Goal: Communication & Community: Share content

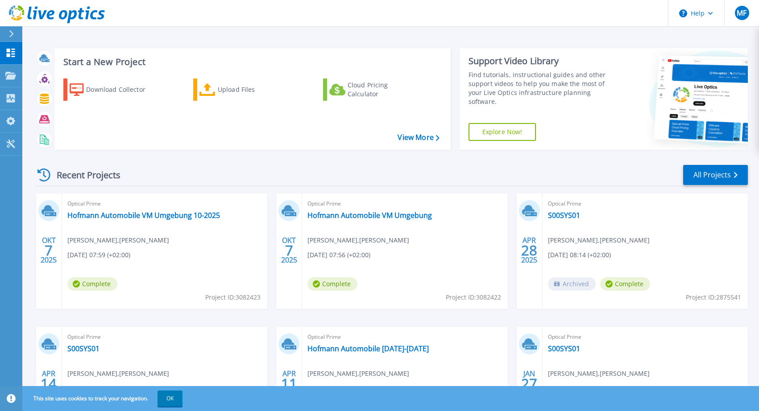
click at [570, 158] on div "Recent Projects All Projects OKT 7 2025 Optical Prime Hofmann Automobile VM Umg…" at bounding box center [390, 312] width 713 height 310
click at [747, 15] on div "MF" at bounding box center [741, 13] width 14 height 14
click at [611, 169] on div "Recent Projects All Projects" at bounding box center [390, 175] width 713 height 22
click at [441, 171] on div "Recent Projects All Projects" at bounding box center [390, 175] width 713 height 22
click at [746, 14] on span "MF" at bounding box center [741, 12] width 10 height 7
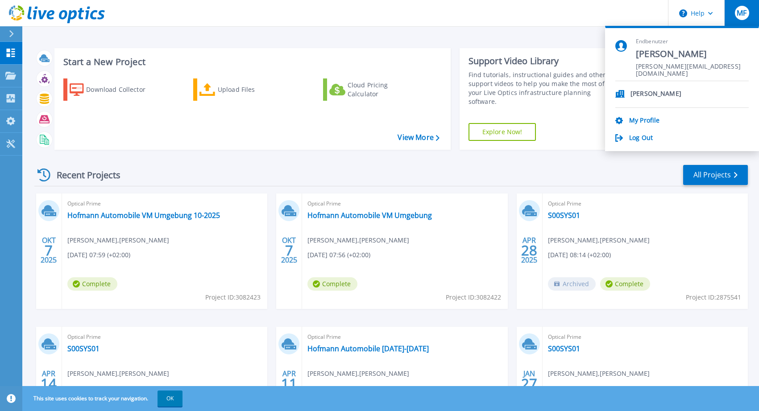
click at [598, 178] on div "Recent Projects All Projects" at bounding box center [390, 175] width 713 height 22
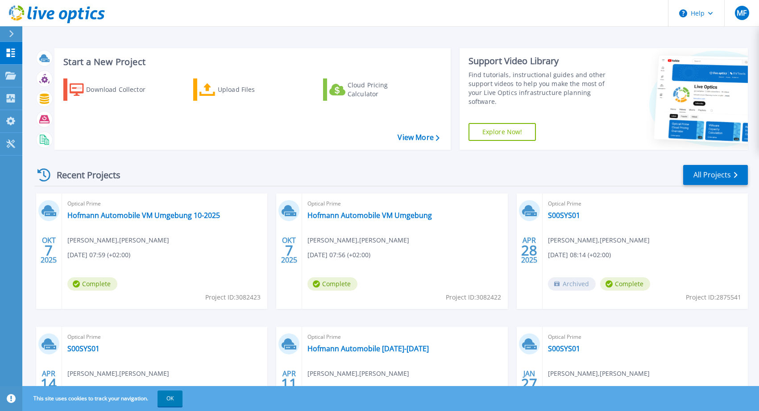
click at [205, 174] on div "Recent Projects All Projects" at bounding box center [390, 175] width 713 height 22
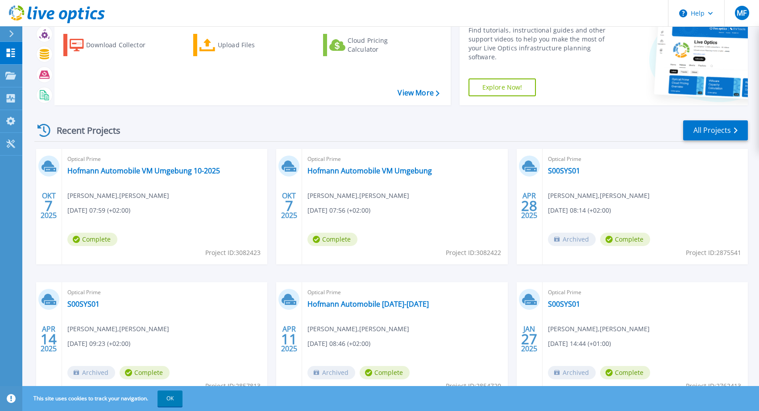
click at [166, 399] on button "OK" at bounding box center [169, 399] width 25 height 16
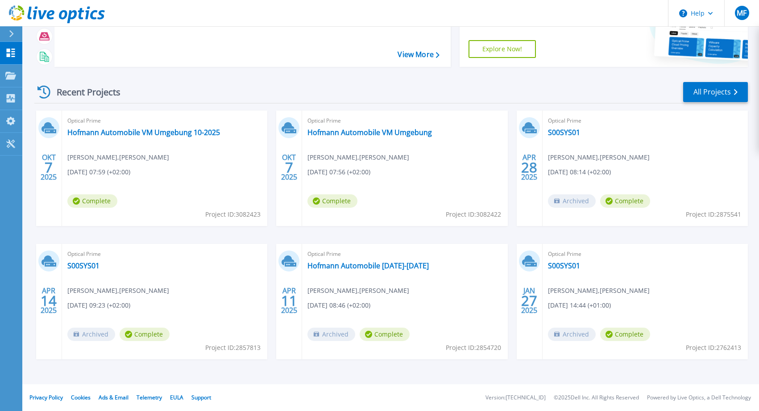
scroll to position [0, 0]
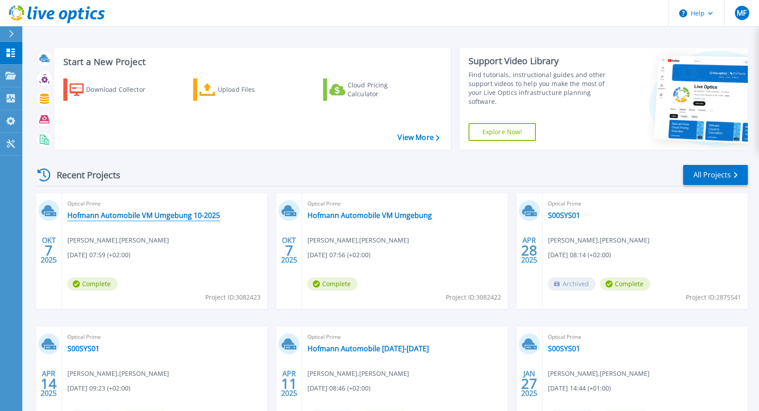
click at [125, 213] on link "[PERSON_NAME] Automobile VM Umgebung 10-2025" at bounding box center [143, 215] width 153 height 9
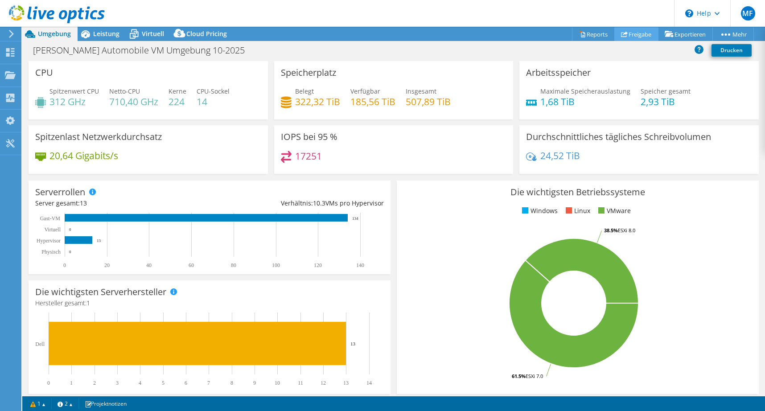
click at [638, 31] on link "Freigabe" at bounding box center [637, 34] width 44 height 14
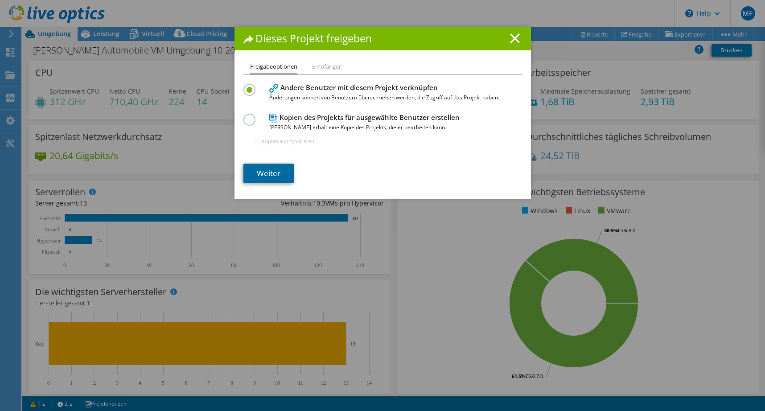
click at [264, 178] on link "Weiter" at bounding box center [268, 174] width 50 height 20
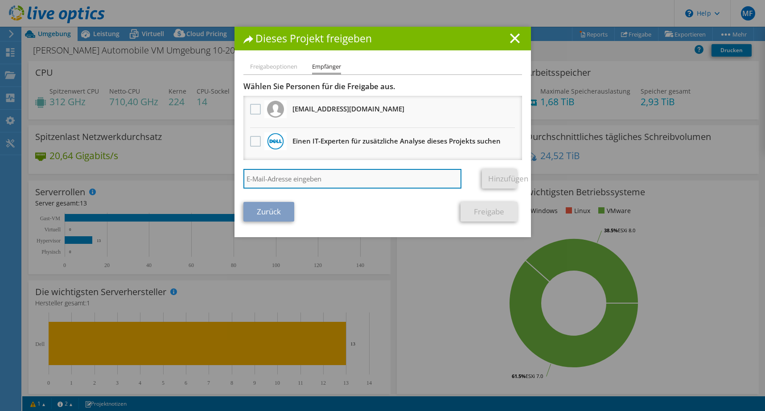
click at [276, 181] on input "search" at bounding box center [352, 179] width 219 height 20
click at [319, 177] on input "search" at bounding box center [352, 179] width 219 height 20
paste input "a.rott@atd.de"
type input "a.rott@atd.de"
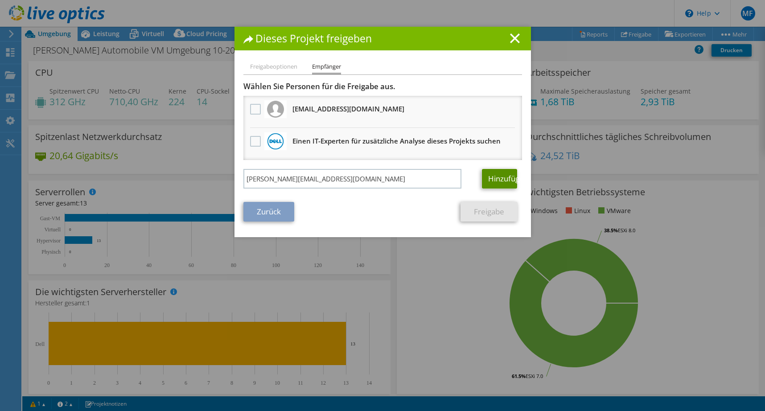
click at [489, 176] on link "Hinzufügen" at bounding box center [499, 179] width 35 height 20
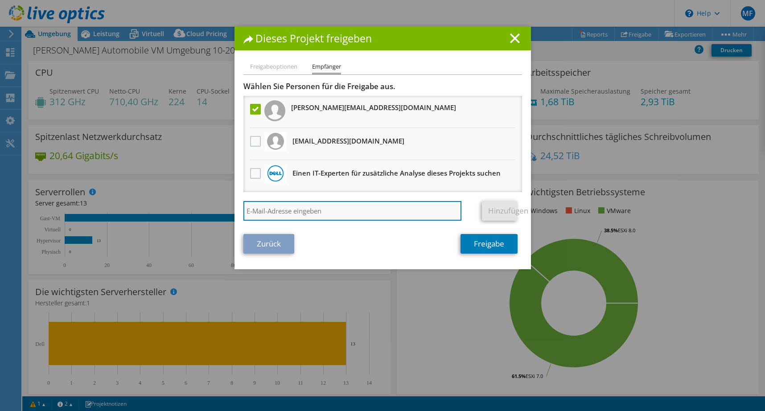
click at [333, 202] on input "search" at bounding box center [352, 211] width 219 height 20
click at [350, 211] on input "search" at bounding box center [352, 211] width 219 height 20
paste input "b.kaeding@atd.de"
type input "b.kaeding@atd.de"
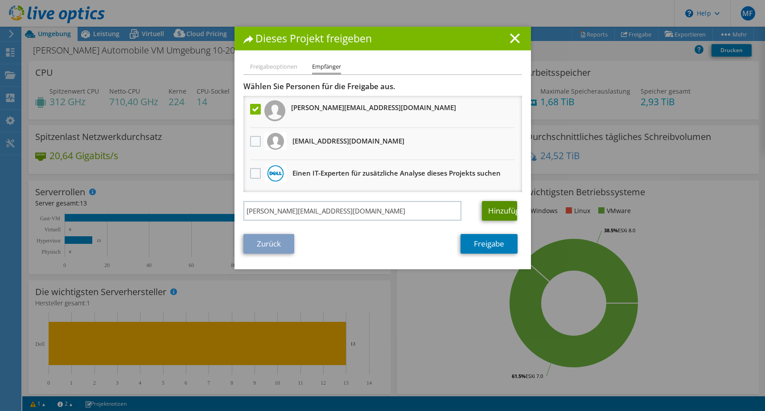
click at [495, 213] on link "Hinzufügen" at bounding box center [499, 211] width 35 height 20
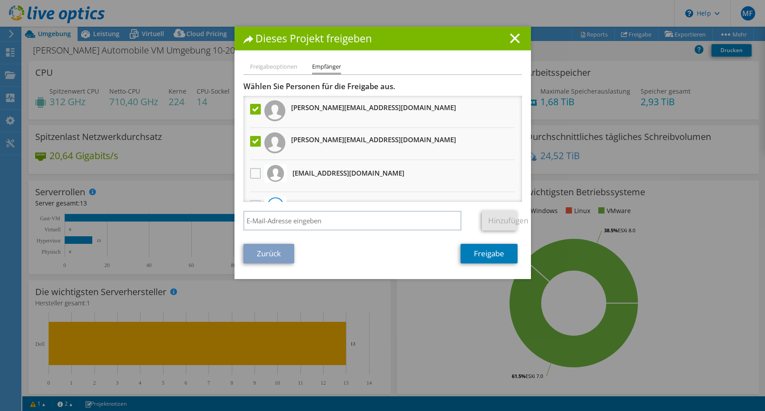
click at [388, 259] on div "Zurück Freigabe" at bounding box center [382, 254] width 279 height 20
click at [248, 108] on div at bounding box center [255, 109] width 15 height 19
click at [251, 105] on label at bounding box center [256, 109] width 13 height 11
click at [0, 0] on input "checkbox" at bounding box center [0, 0] width 0 height 0
click at [252, 141] on label at bounding box center [256, 141] width 13 height 11
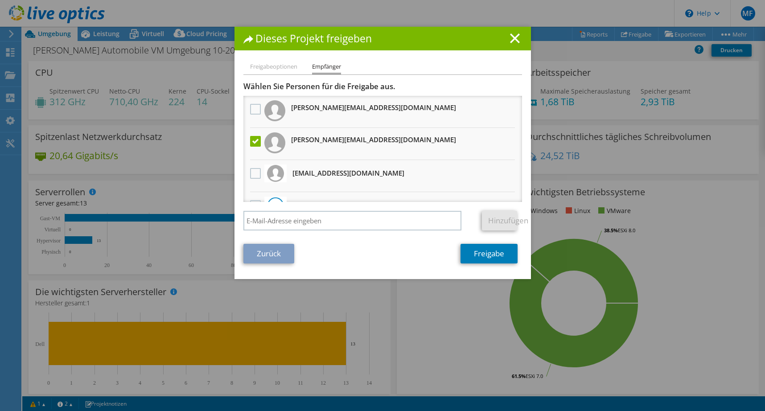
click at [0, 0] on input "checkbox" at bounding box center [0, 0] width 0 height 0
click at [511, 40] on line at bounding box center [515, 38] width 9 height 9
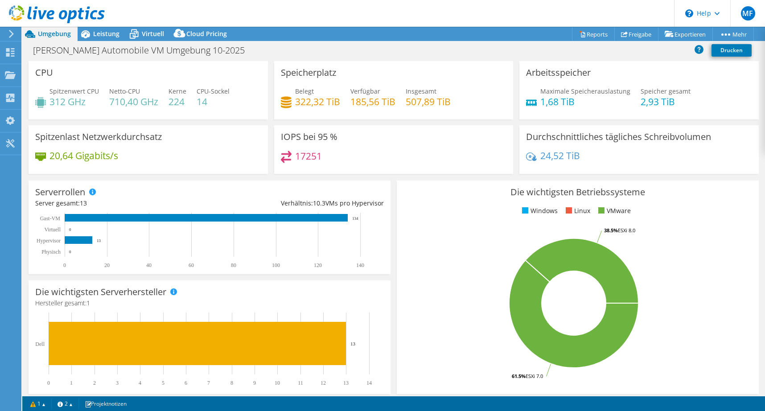
click at [33, 13] on icon at bounding box center [57, 14] width 96 height 18
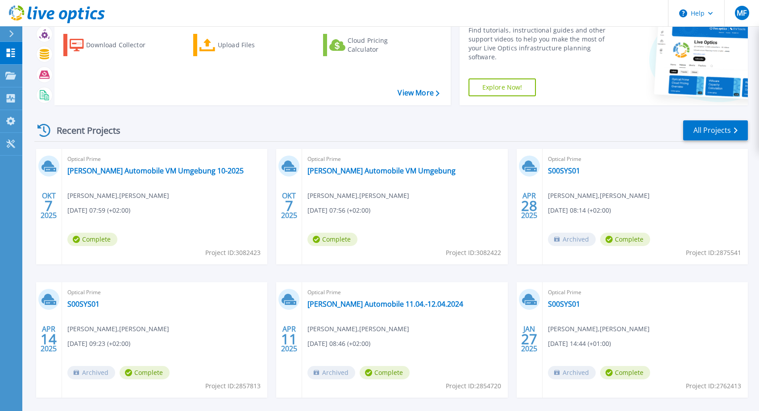
scroll to position [83, 0]
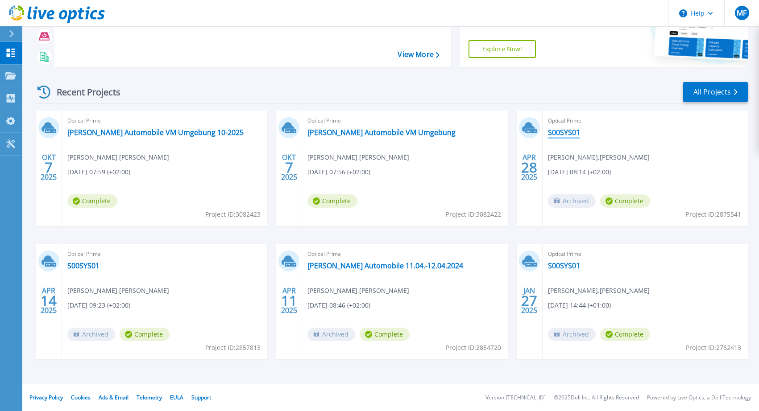
click at [569, 128] on link "S00SYS01" at bounding box center [564, 132] width 32 height 9
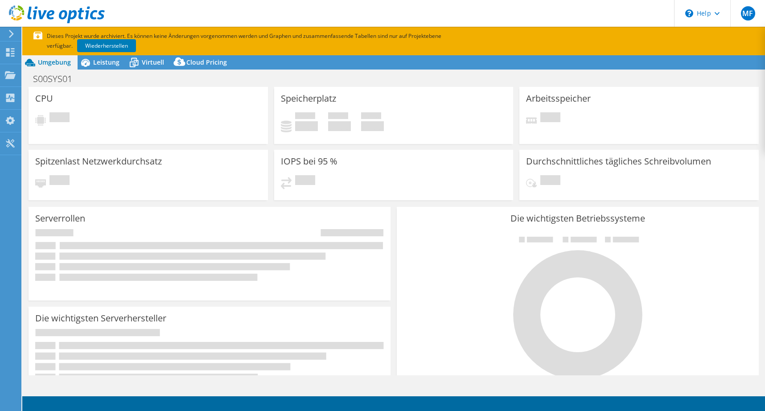
select select "USD"
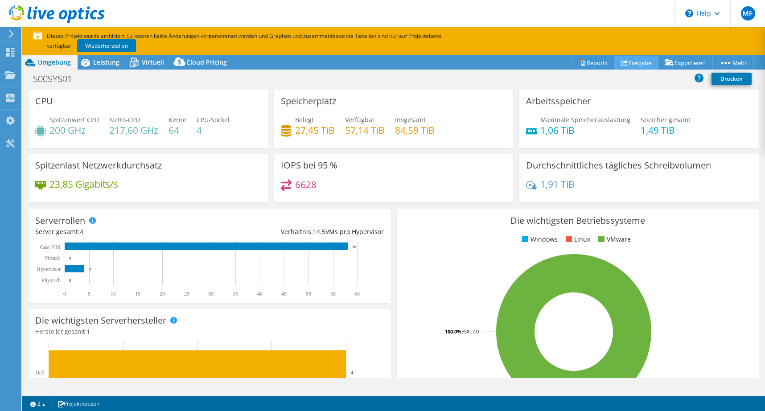
click at [636, 62] on link "Freigabe" at bounding box center [637, 63] width 44 height 14
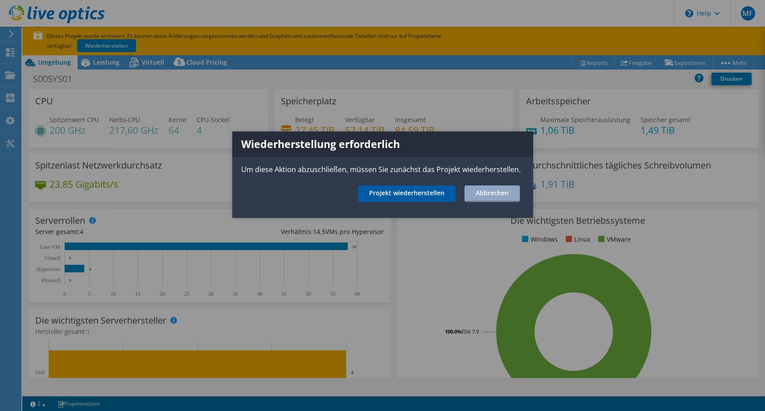
click at [449, 198] on link "Projekt wiederherstellen" at bounding box center [407, 194] width 98 height 17
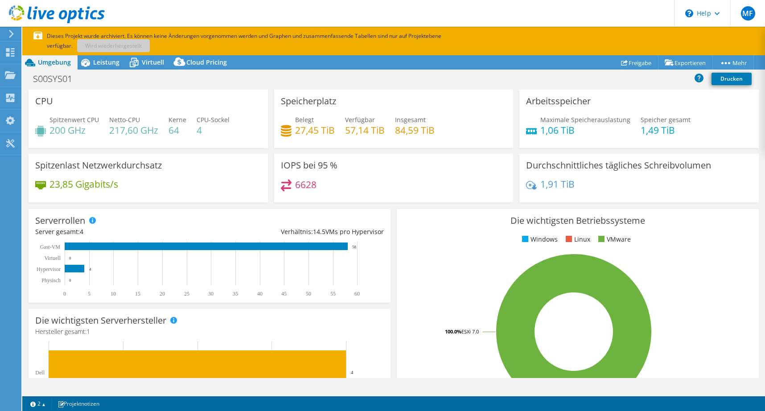
click at [276, 78] on div "S00SYS01 Drucken" at bounding box center [393, 78] width 743 height 17
click at [627, 64] on link "Freigabe" at bounding box center [637, 63] width 44 height 14
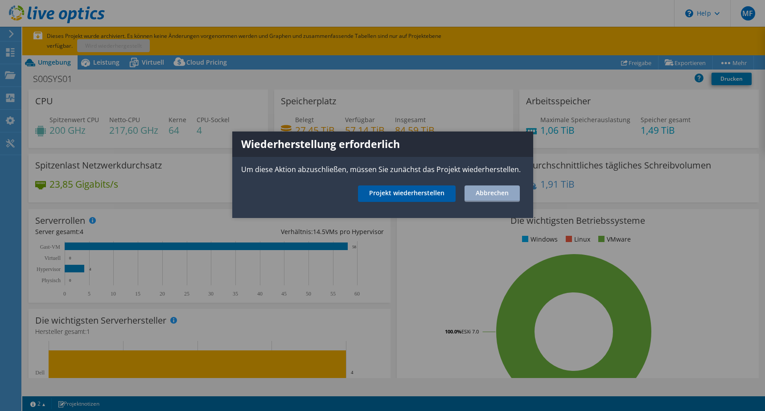
click at [413, 191] on link "Projekt wiederherstellen" at bounding box center [407, 194] width 98 height 17
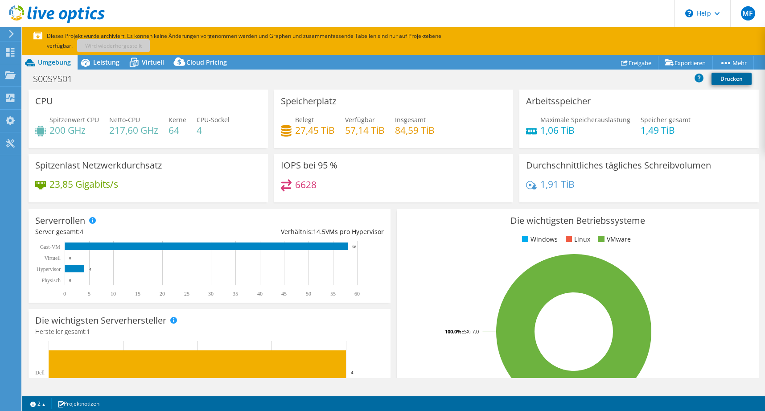
click at [725, 77] on link "Drucken" at bounding box center [732, 79] width 40 height 12
click at [195, 40] on p "Dieses Projekt wurde archiviert. Es können keine Änderungen vorgenommen werden …" at bounding box center [251, 41] width 437 height 20
click at [627, 61] on link "Freigabe" at bounding box center [637, 63] width 44 height 14
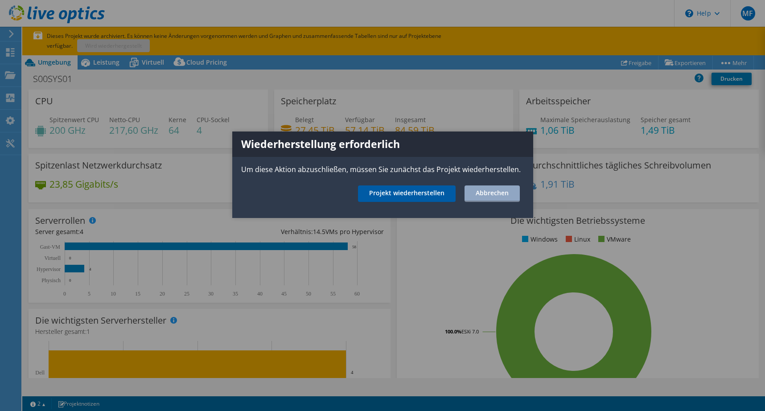
click at [391, 195] on link "Projekt wiederherstellen" at bounding box center [407, 194] width 98 height 17
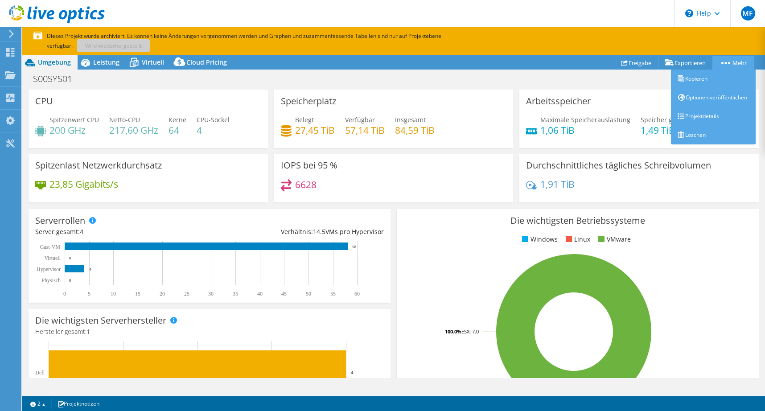
click at [727, 61] on link "Mehr" at bounding box center [733, 63] width 41 height 14
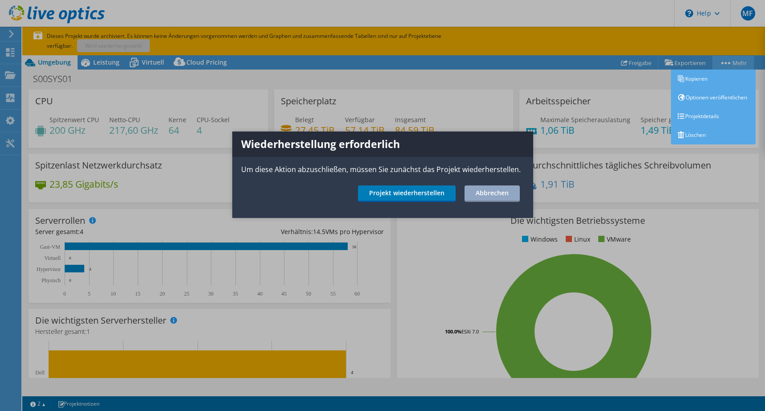
click at [727, 61] on div at bounding box center [382, 205] width 765 height 411
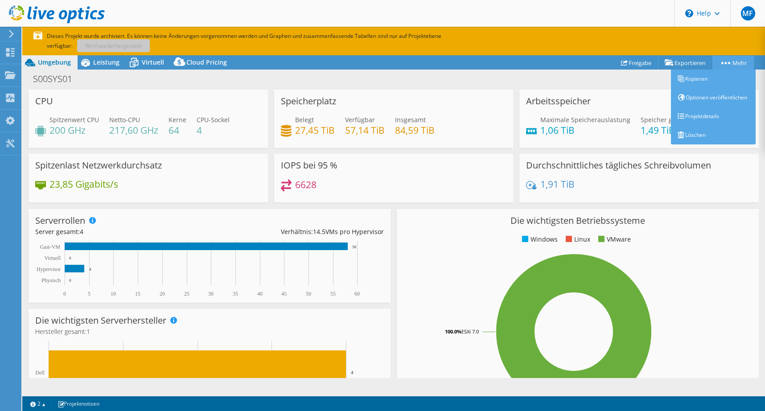
click at [728, 61] on div "Dieses Projekt wurde archiviert. Es können keine Änderungen vorgenommen werden …" at bounding box center [393, 219] width 743 height 384
click at [728, 61] on link "Mehr" at bounding box center [733, 63] width 41 height 14
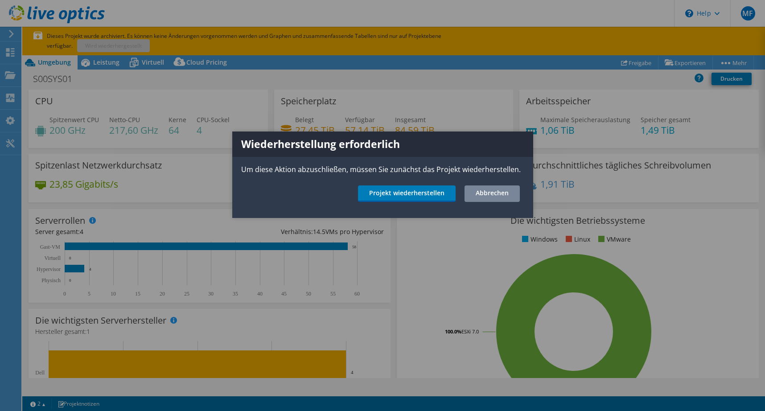
click at [500, 195] on link "Abbrechen" at bounding box center [492, 194] width 55 height 17
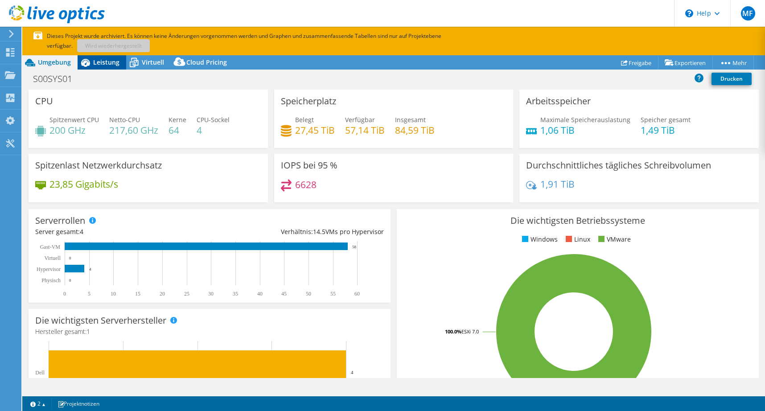
click at [97, 61] on span "Leistung" at bounding box center [106, 62] width 26 height 8
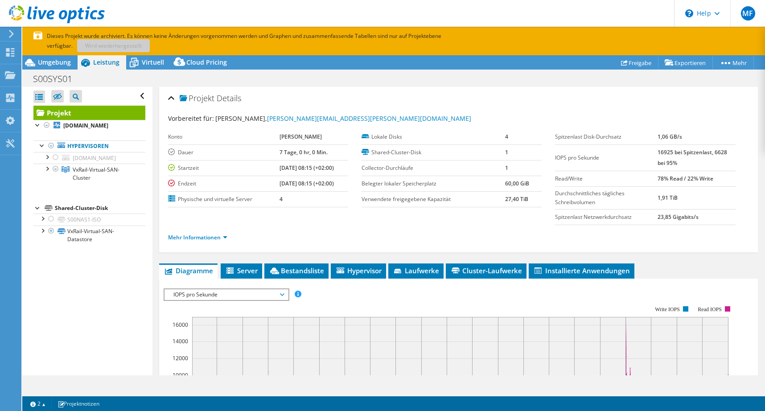
drag, startPoint x: 149, startPoint y: 59, endPoint x: 91, endPoint y: 62, distance: 58.0
click at [137, 62] on div "Virtuell" at bounding box center [148, 62] width 45 height 14
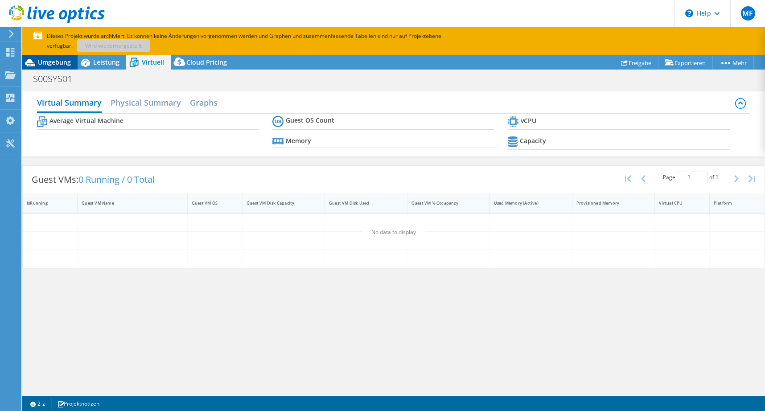
click at [51, 59] on span "Umgebung" at bounding box center [54, 62] width 33 height 8
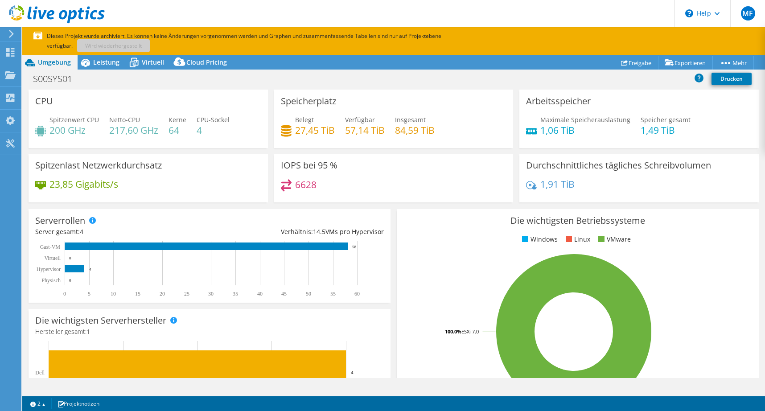
click at [36, 11] on use at bounding box center [57, 14] width 96 height 18
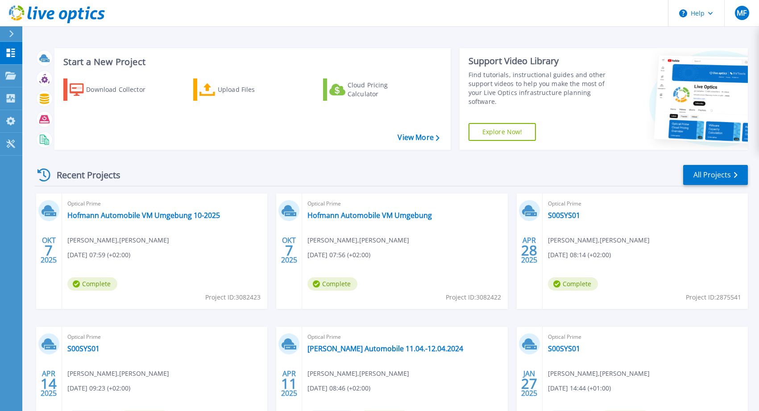
click at [362, 167] on div "Recent Projects All Projects" at bounding box center [390, 175] width 713 height 22
click at [650, 170] on div "Recent Projects All Projects" at bounding box center [390, 175] width 713 height 22
click at [130, 305] on div "Optical Prime [PERSON_NAME] Automobile VM Umgebung 10-2025 [PERSON_NAME] , [PER…" at bounding box center [164, 252] width 205 height 116
click at [91, 227] on div "Optical Prime [PERSON_NAME] Automobile VM Umgebung 10-2025 [PERSON_NAME] , [PER…" at bounding box center [164, 252] width 205 height 116
click at [89, 217] on link "Hofmann Automobile VM Umgebung 10-2025" at bounding box center [143, 215] width 153 height 9
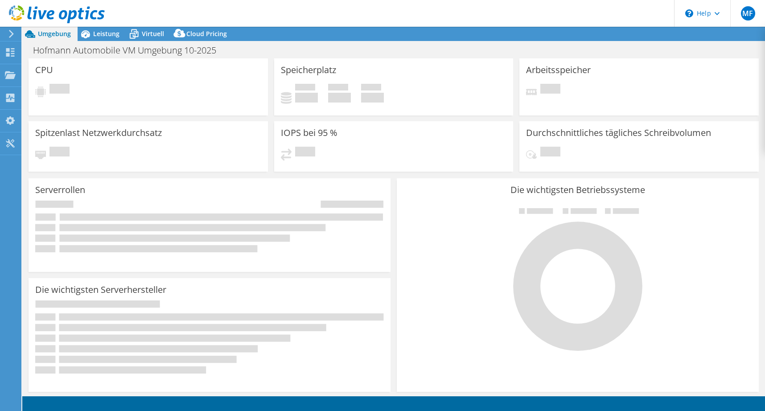
select select "USD"
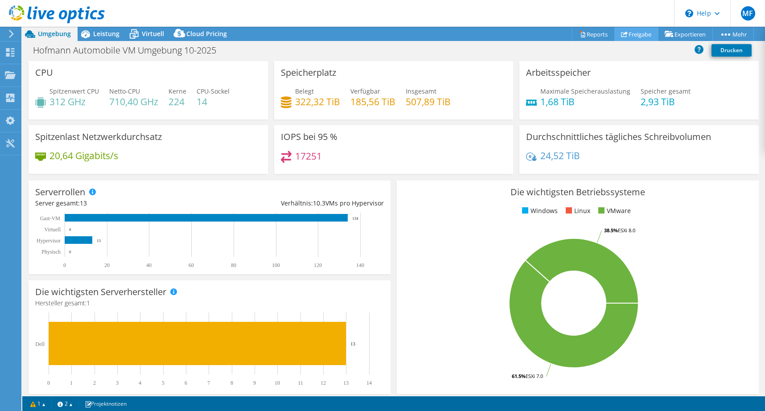
click at [625, 33] on link "Freigabe" at bounding box center [637, 34] width 44 height 14
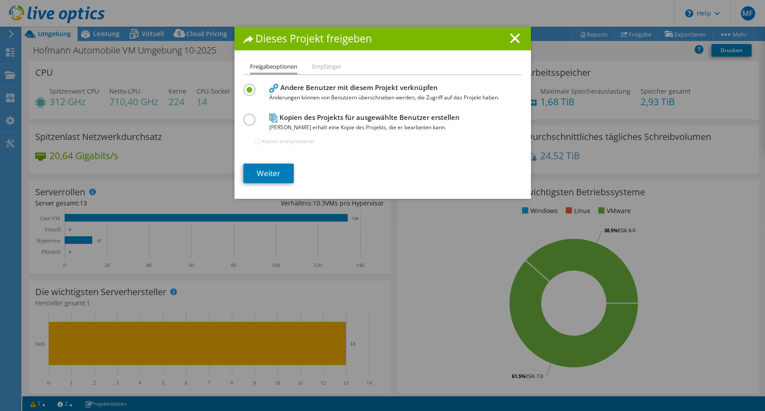
click at [319, 61] on div "Dieses Projekt freigeben Freigabeoptionen Empfänger Andere Benutzer mit diesem …" at bounding box center [383, 113] width 297 height 172
click at [321, 65] on li "Empfänger" at bounding box center [326, 67] width 29 height 11
click at [266, 174] on link "Weiter" at bounding box center [268, 174] width 50 height 20
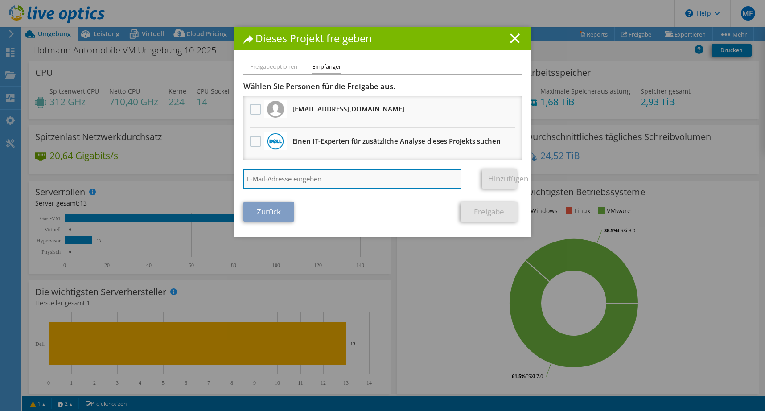
click at [358, 187] on input "search" at bounding box center [352, 179] width 219 height 20
click at [362, 177] on input "search" at bounding box center [352, 179] width 219 height 20
click at [293, 181] on input "search" at bounding box center [352, 179] width 219 height 20
paste input "a.rott@atd.de"
type input "a.rott@atd.de"
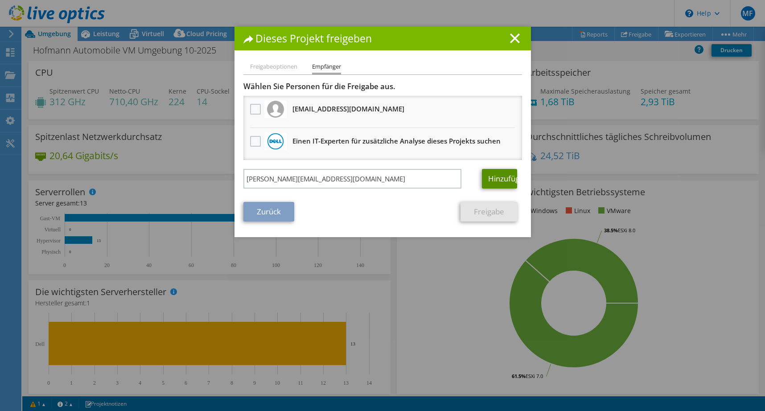
click at [498, 175] on link "Hinzufügen" at bounding box center [499, 179] width 35 height 20
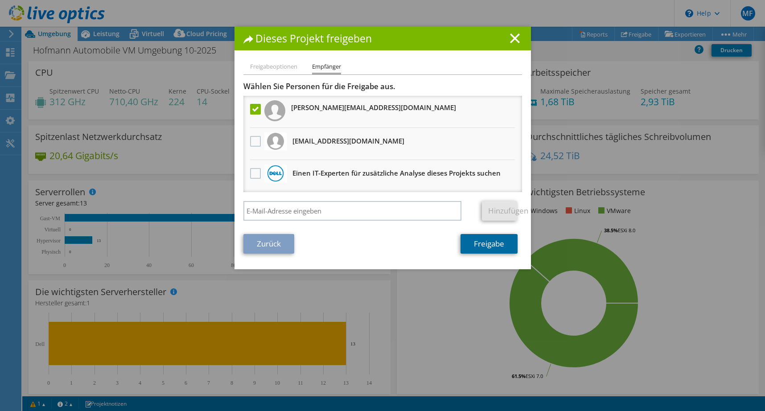
click at [492, 246] on link "Freigabe" at bounding box center [489, 244] width 57 height 20
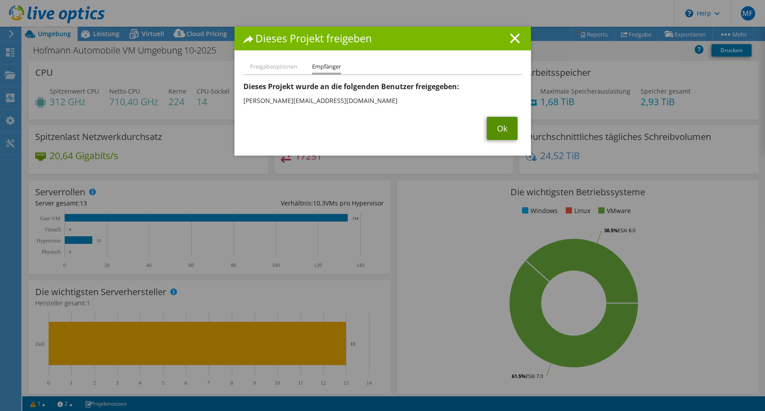
click at [499, 124] on link "Ok" at bounding box center [502, 128] width 31 height 23
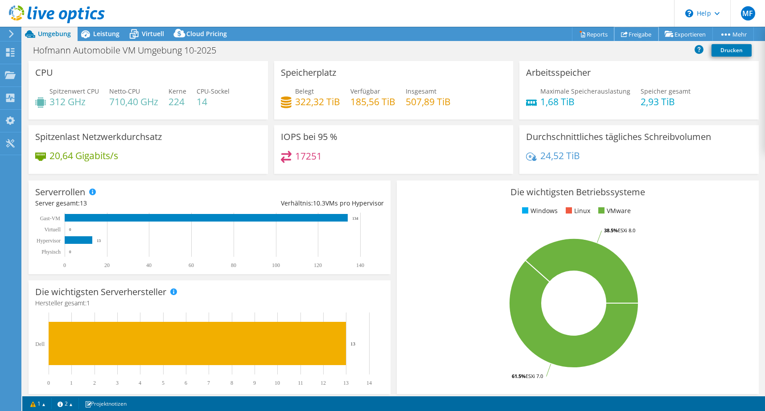
click at [624, 37] on link "Freigabe" at bounding box center [637, 34] width 44 height 14
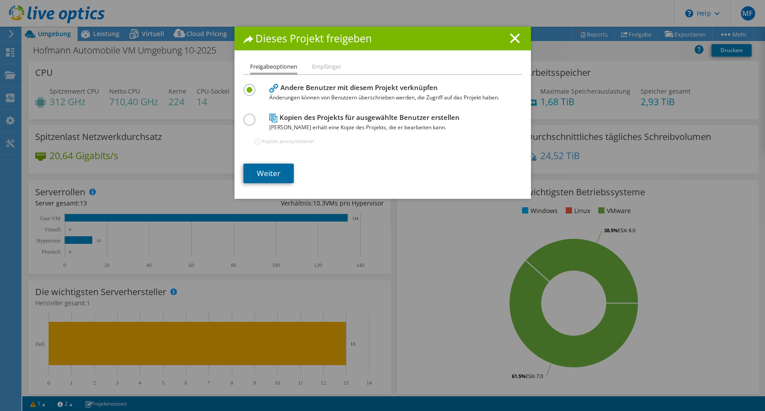
click at [264, 181] on link "Weiter" at bounding box center [268, 174] width 50 height 20
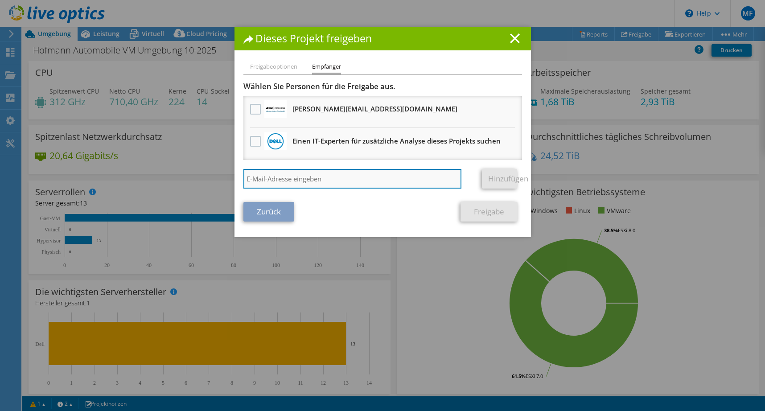
click at [322, 178] on input "search" at bounding box center [352, 179] width 219 height 20
paste input "b.kaeding@atd.de"
type input "b.kaeding@atd.de"
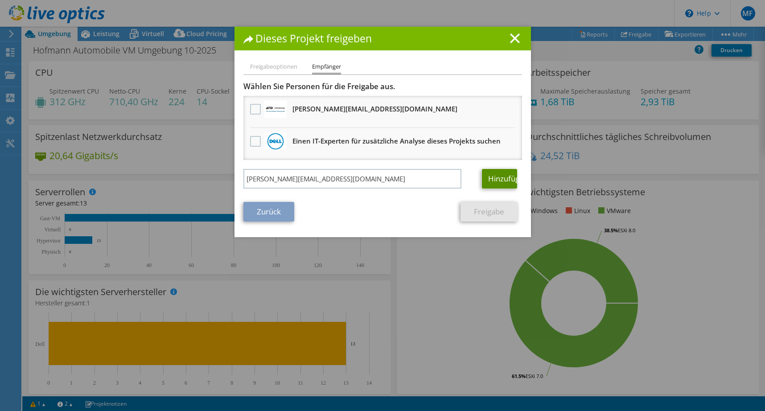
click at [516, 180] on link "Hinzufügen" at bounding box center [499, 179] width 35 height 20
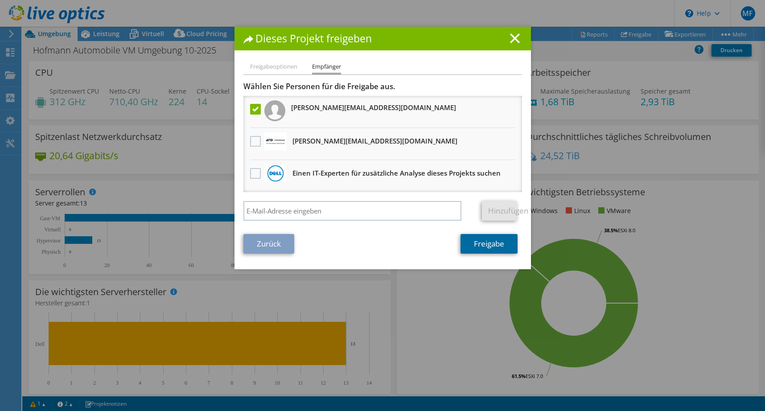
click at [488, 245] on link "Freigabe" at bounding box center [489, 244] width 57 height 20
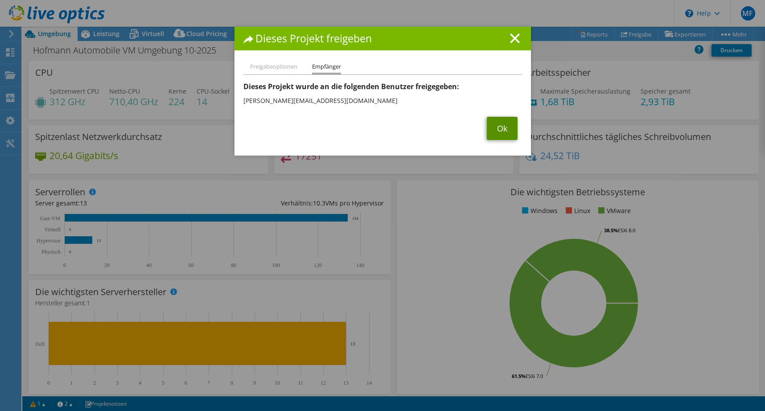
click at [503, 120] on link "Ok" at bounding box center [502, 128] width 31 height 23
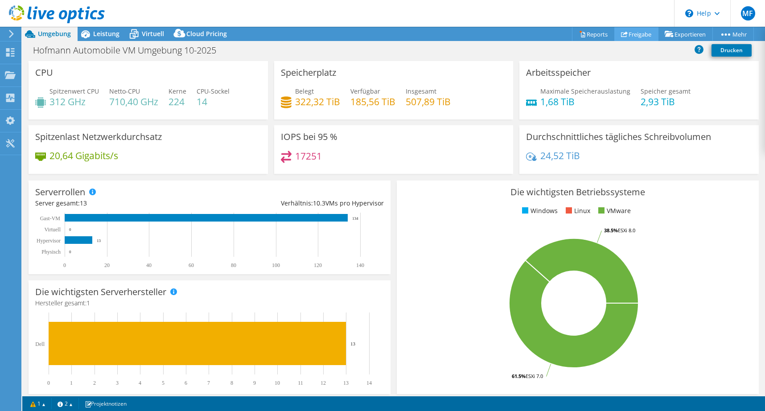
click at [627, 33] on link "Freigabe" at bounding box center [637, 34] width 44 height 14
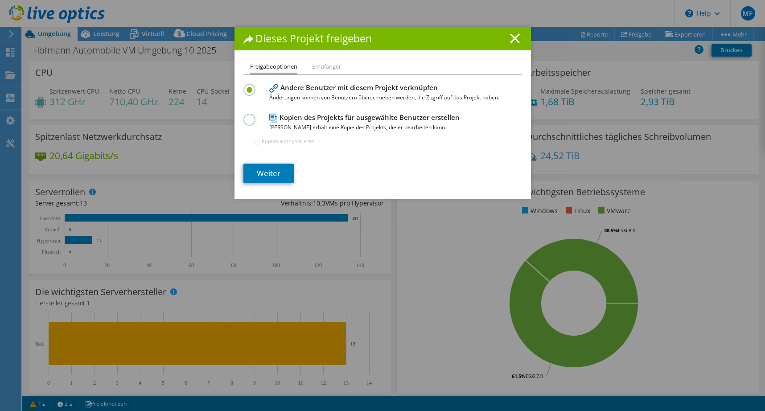
click at [333, 63] on li "Empfänger" at bounding box center [326, 67] width 29 height 11
drag, startPoint x: 332, startPoint y: 68, endPoint x: 323, endPoint y: 70, distance: 9.1
click at [330, 69] on li "Empfänger" at bounding box center [326, 67] width 29 height 11
click at [272, 177] on link "Weiter" at bounding box center [268, 174] width 50 height 20
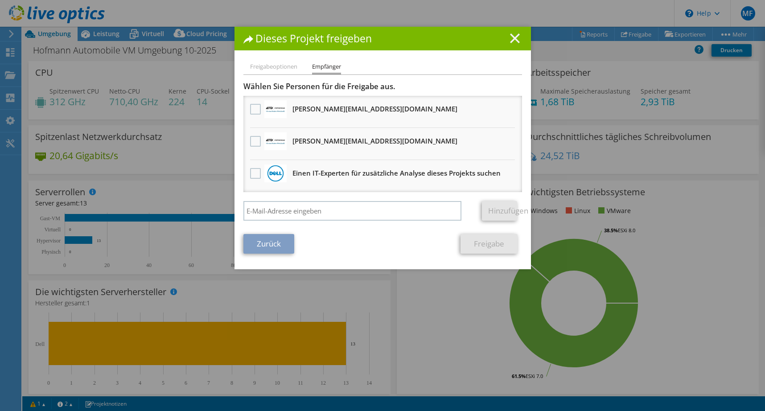
click at [511, 38] on line at bounding box center [515, 38] width 9 height 9
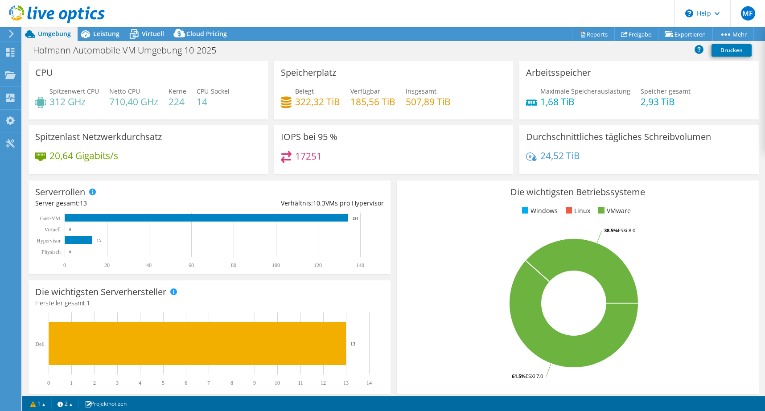
click at [413, 307] on rect at bounding box center [574, 303] width 341 height 156
